Goal: Transaction & Acquisition: Purchase product/service

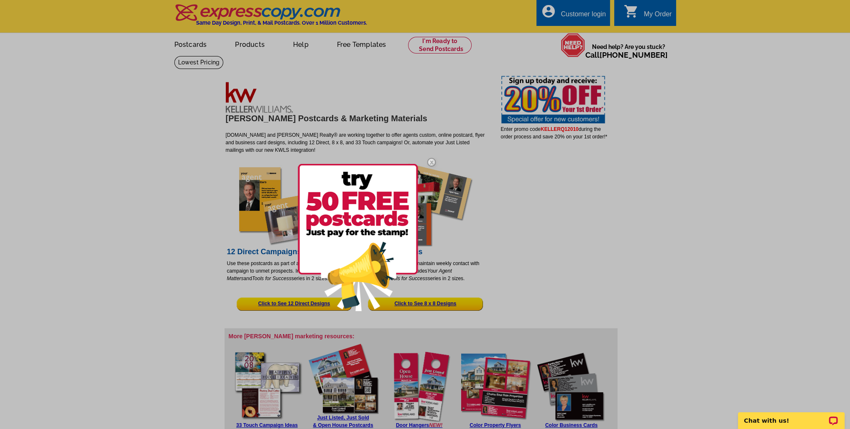
click at [354, 205] on img at bounding box center [358, 237] width 120 height 147
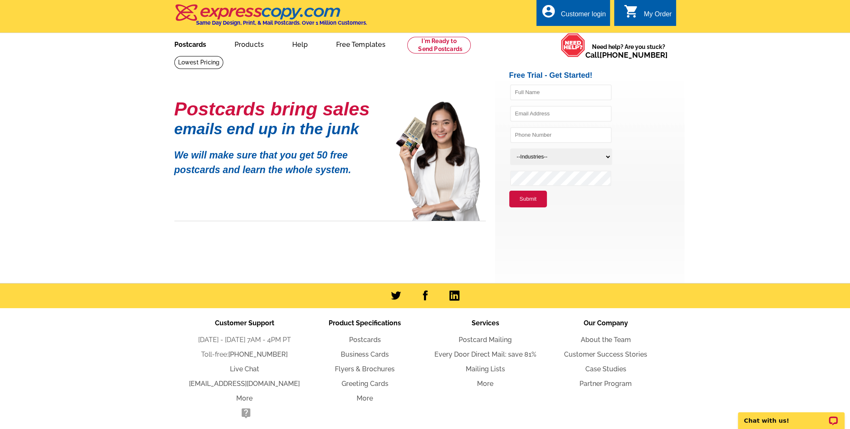
click at [186, 44] on link "Postcards" at bounding box center [190, 44] width 59 height 20
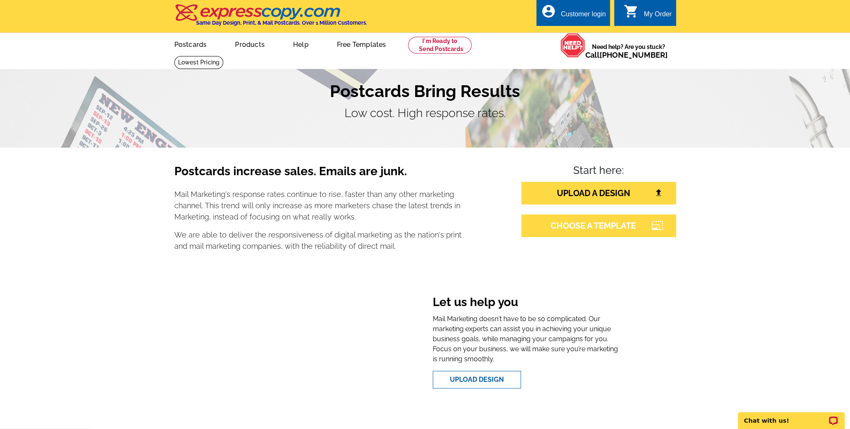
click at [608, 228] on link "CHOOSE A TEMPLATE" at bounding box center [598, 226] width 155 height 23
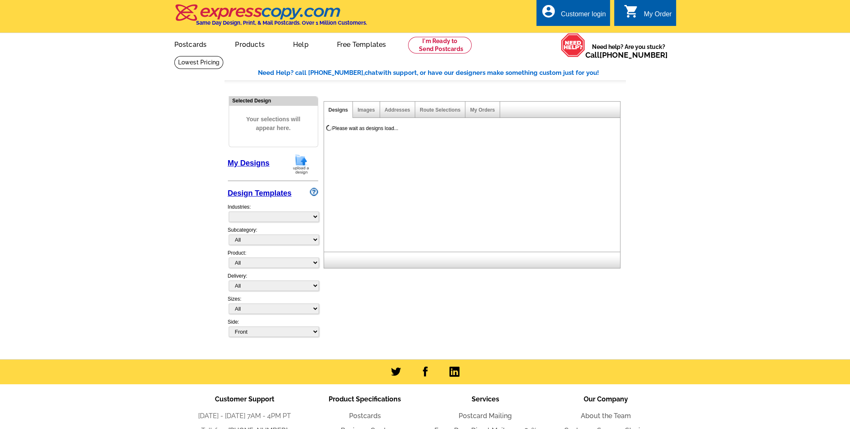
select select "785"
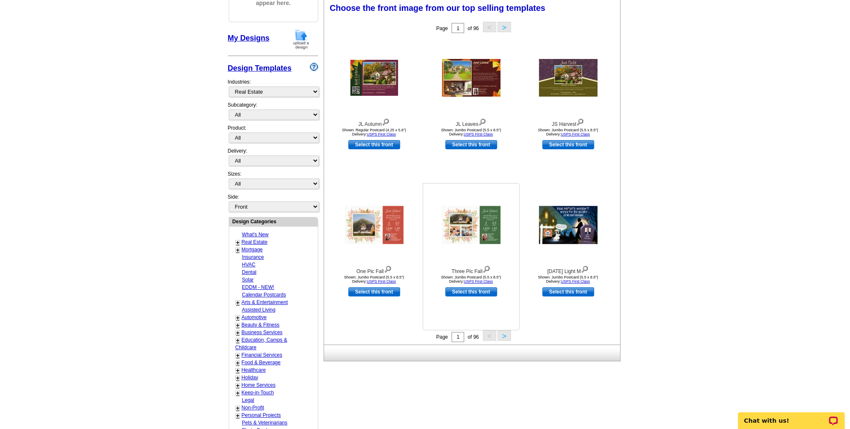
scroll to position [125, 0]
click at [506, 335] on button ">" at bounding box center [504, 335] width 13 height 10
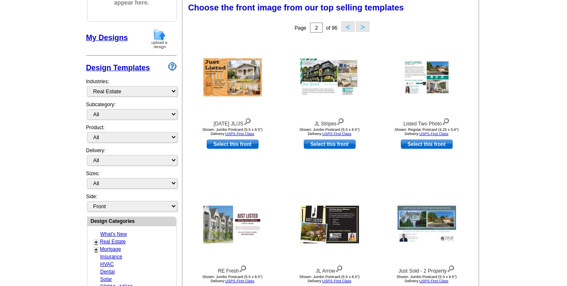
drag, startPoint x: 66, startPoint y: 0, endPoint x: 254, endPoint y: 34, distance: 191.1
click at [254, 34] on div "Page 2 of 96 < >" at bounding box center [332, 27] width 296 height 17
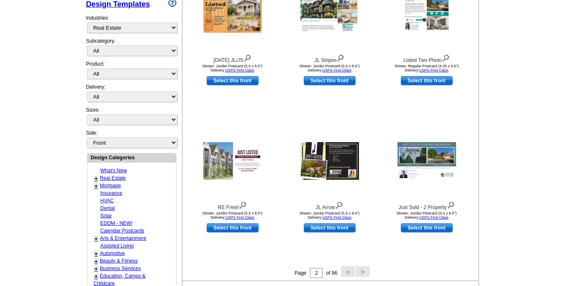
scroll to position [189, 0]
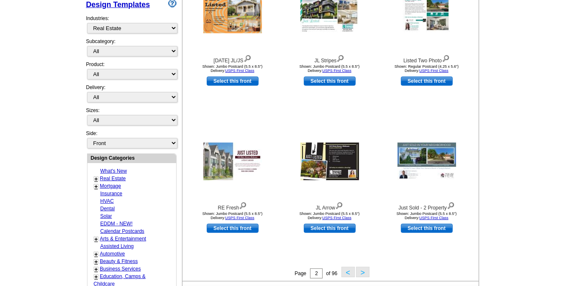
click at [362, 271] on button ">" at bounding box center [362, 272] width 13 height 10
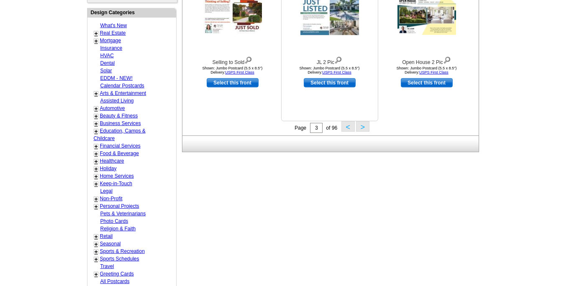
scroll to position [374, 0]
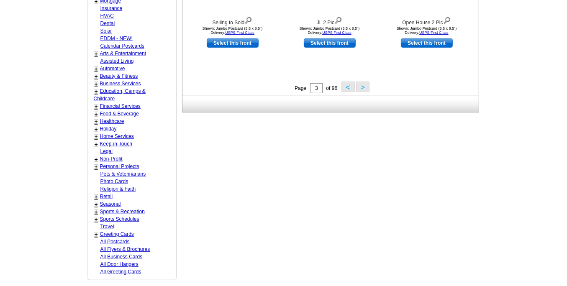
click at [363, 87] on button ">" at bounding box center [362, 87] width 13 height 10
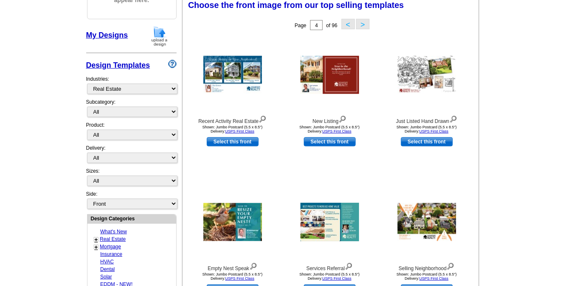
scroll to position [123, 0]
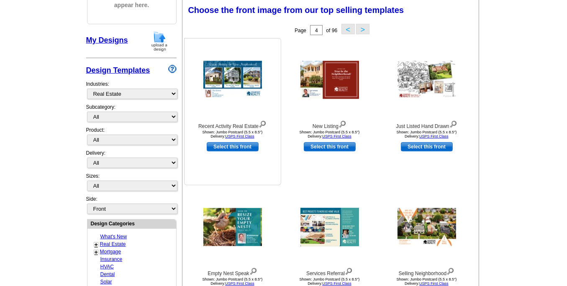
click at [229, 146] on link "Select this front" at bounding box center [233, 146] width 52 height 9
select select "2"
select select "back"
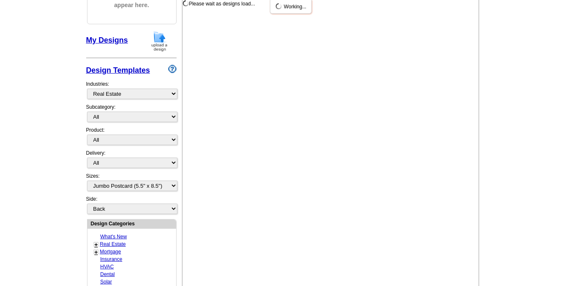
scroll to position [0, 0]
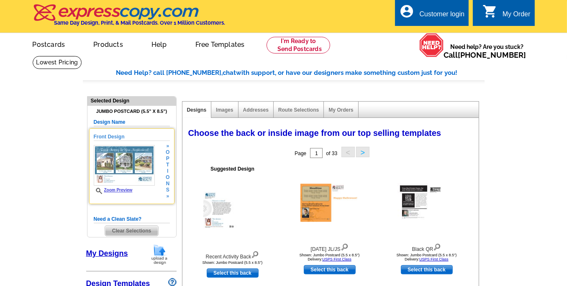
click at [122, 190] on link "Zoom Preview" at bounding box center [113, 190] width 39 height 5
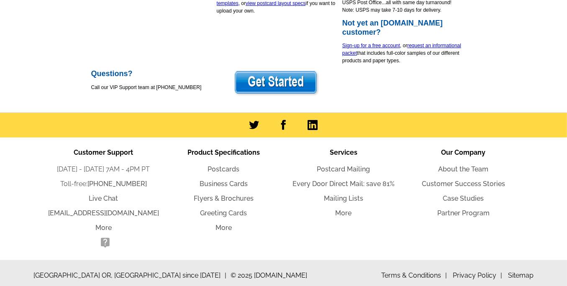
scroll to position [291, 0]
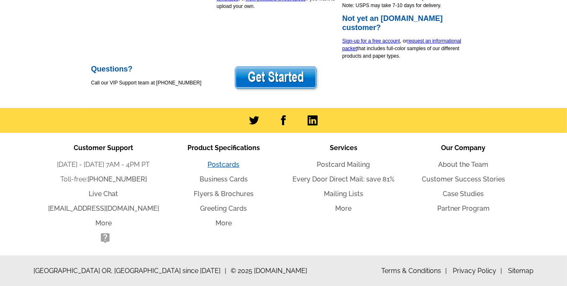
click at [226, 166] on link "Postcards" at bounding box center [223, 165] width 32 height 8
